Goal: Information Seeking & Learning: Find specific fact

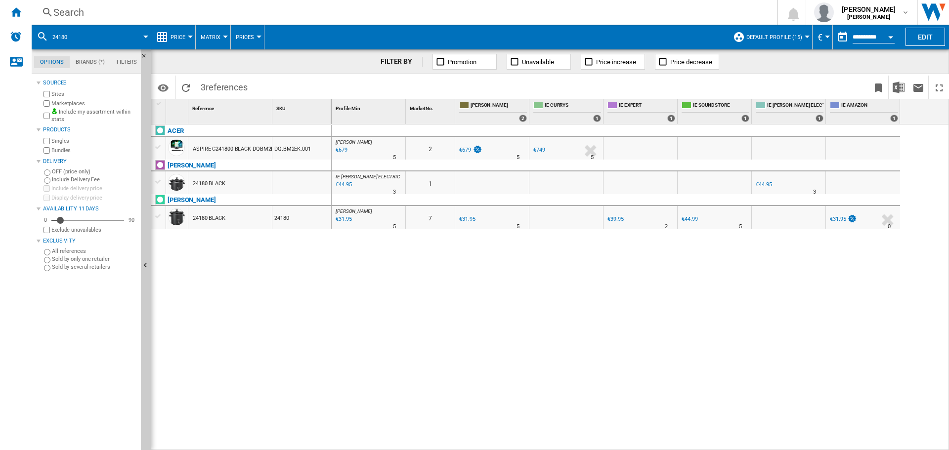
click at [73, 11] on div "Search" at bounding box center [402, 12] width 698 height 14
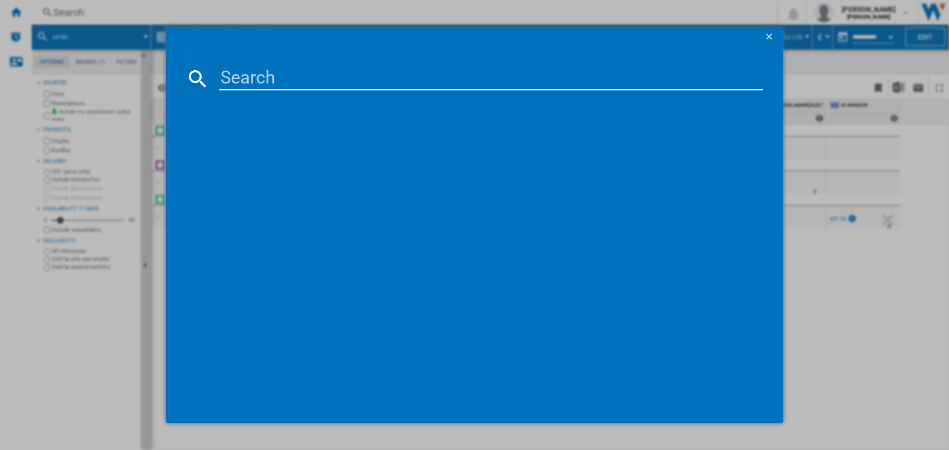
click at [257, 79] on input at bounding box center [491, 79] width 544 height 24
type input "T2080GA1"
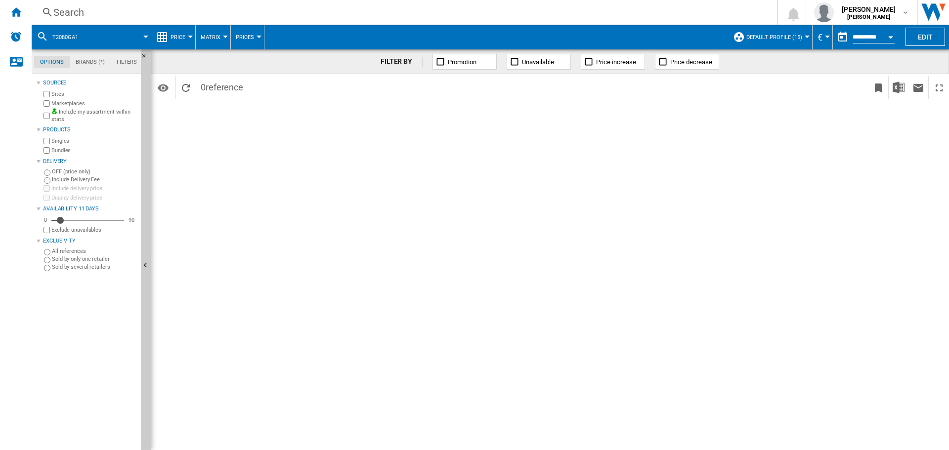
click at [86, 7] on div "Search" at bounding box center [402, 12] width 698 height 14
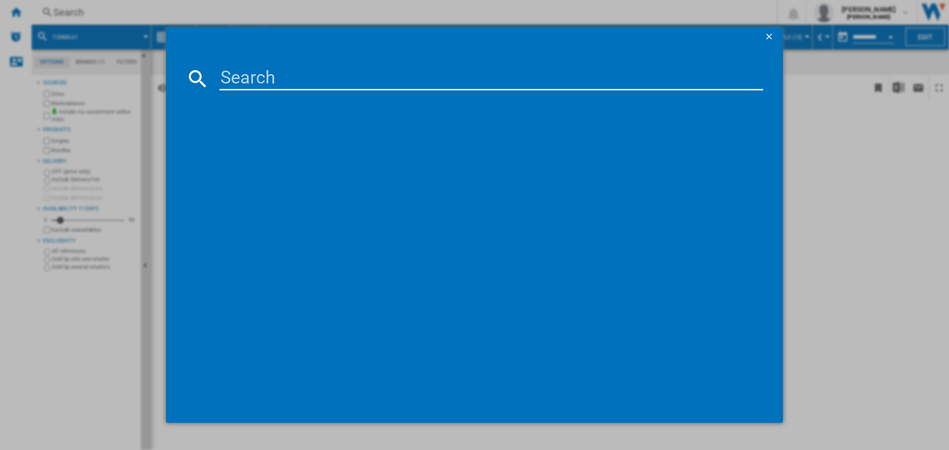
click at [282, 67] on input at bounding box center [491, 79] width 544 height 24
click at [282, 78] on input at bounding box center [491, 79] width 544 height 24
type input "T2080GA1"
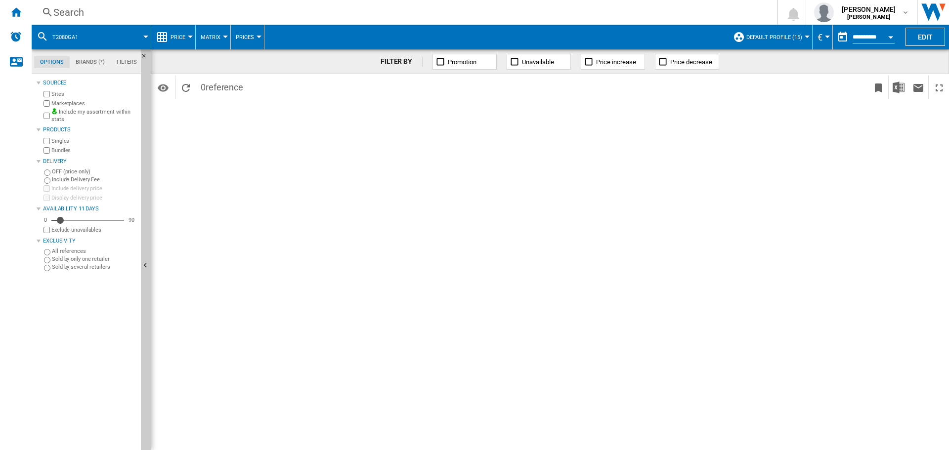
click at [92, 15] on div "Search" at bounding box center [402, 12] width 698 height 14
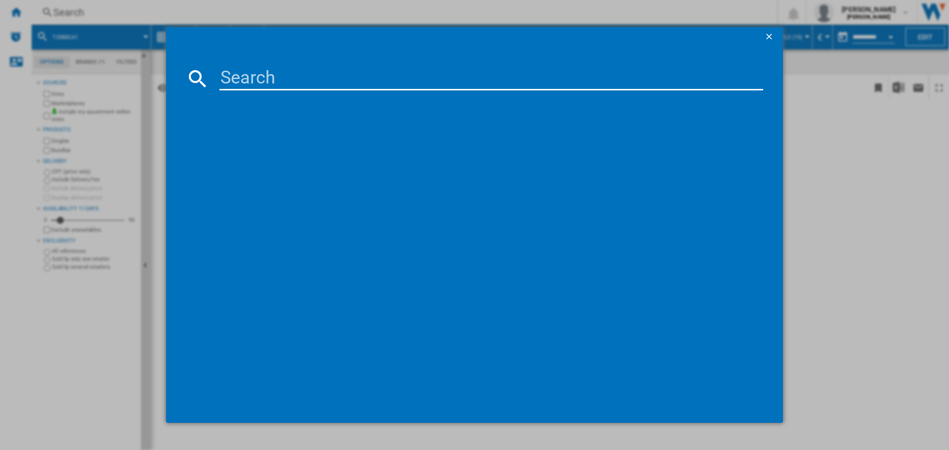
click at [232, 75] on input at bounding box center [491, 79] width 544 height 24
type input "MLLA7210"
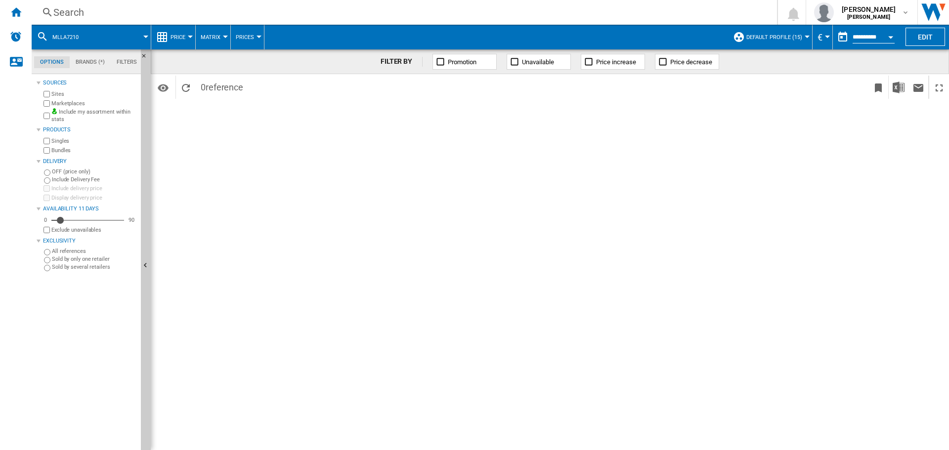
click at [130, 3] on div "Search Search 0 [PERSON_NAME] IE [PERSON_NAME] IE [PERSON_NAME] My settings Log…" at bounding box center [490, 12] width 917 height 25
click at [130, 14] on div "Search" at bounding box center [402, 12] width 698 height 14
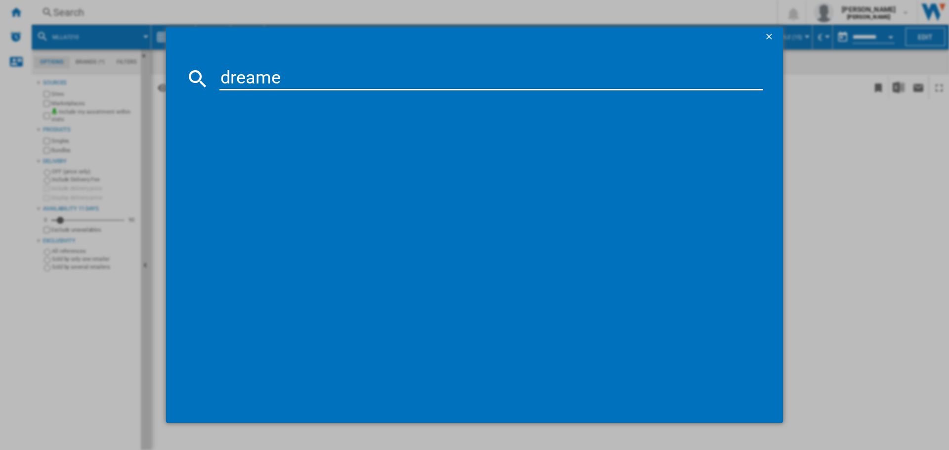
type input "dreame"
